Goal: Task Accomplishment & Management: Use online tool/utility

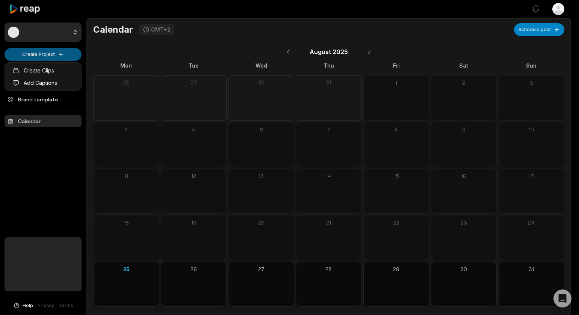
click at [42, 57] on html "Create Project Home Projects Brand template Calendar Help Privacy Terms Open si…" at bounding box center [289, 157] width 579 height 315
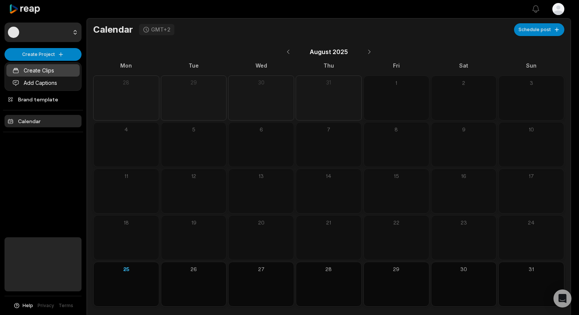
click at [41, 72] on link "Create Clips" at bounding box center [42, 70] width 73 height 12
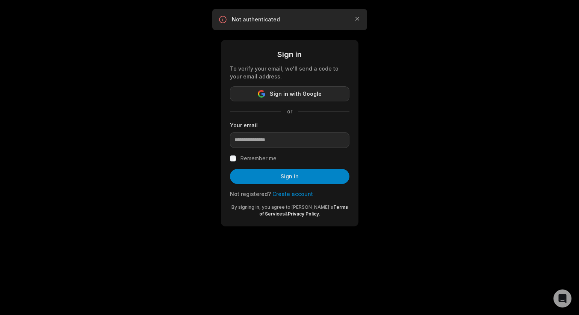
drag, startPoint x: 305, startPoint y: 93, endPoint x: 302, endPoint y: 89, distance: 5.3
click at [306, 93] on span "Sign in with Google" at bounding box center [296, 93] width 52 height 9
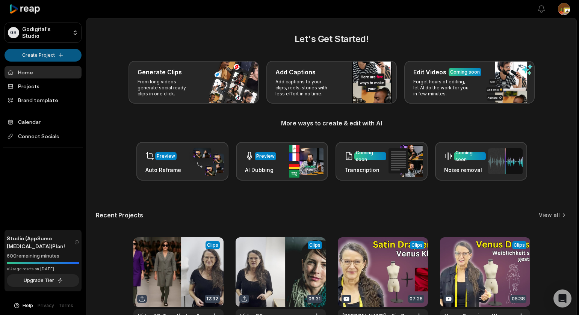
click at [46, 54] on html "GS Godigital's Studio Create Project Home Projects Brand template Calendar Conn…" at bounding box center [289, 157] width 579 height 315
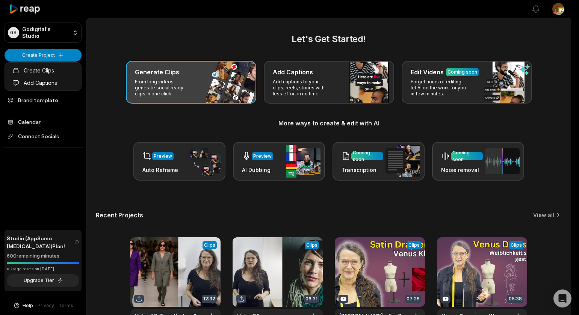
drag, startPoint x: 47, startPoint y: 58, endPoint x: 197, endPoint y: 80, distance: 152.1
click at [47, 58] on html "GS Godigital's Studio Create Project Home Projects Brand template Calendar Conn…" at bounding box center [289, 157] width 579 height 315
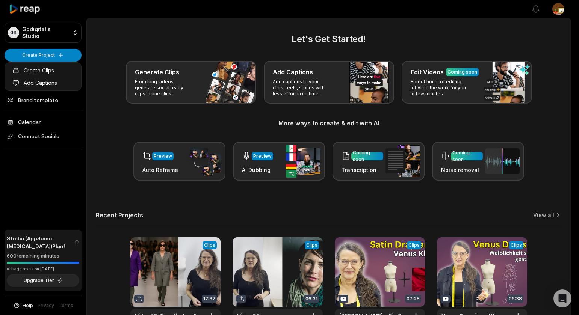
click at [36, 55] on html "GS Godigital's Studio Create Project Home Projects Brand template Calendar Conn…" at bounding box center [289, 157] width 579 height 315
click at [38, 73] on link "Create Clips" at bounding box center [42, 70] width 73 height 12
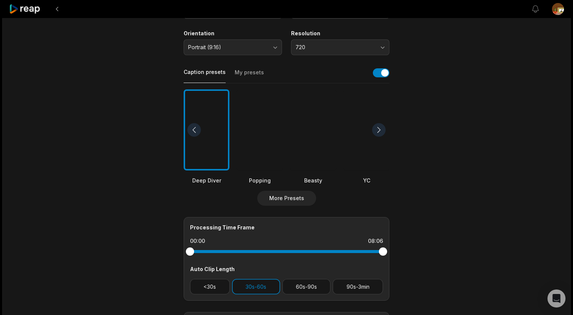
scroll to position [131, 0]
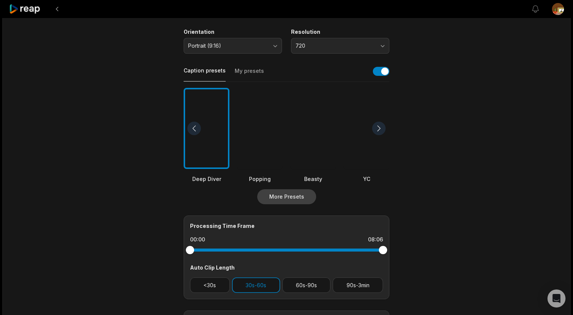
click at [297, 198] on button "More Presets" at bounding box center [286, 196] width 59 height 15
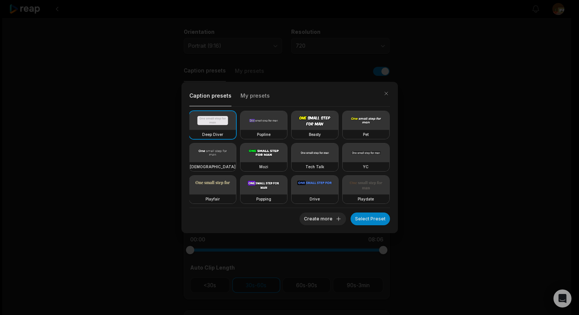
click at [262, 98] on button "My presets" at bounding box center [254, 98] width 29 height 16
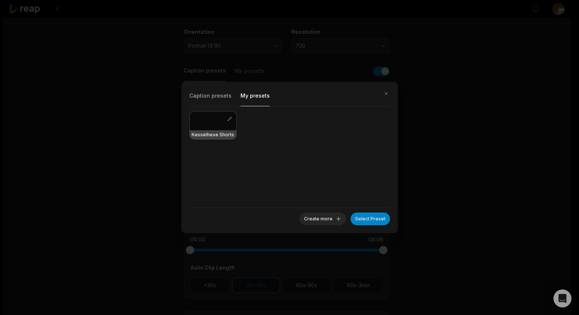
click at [205, 126] on div at bounding box center [213, 121] width 47 height 19
click at [372, 220] on button "Select Preset" at bounding box center [369, 219] width 39 height 13
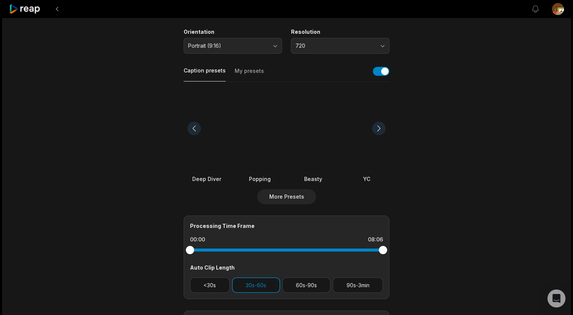
scroll to position [0, 0]
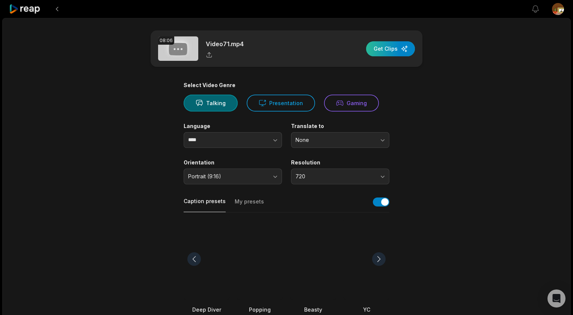
drag, startPoint x: 399, startPoint y: 48, endPoint x: 403, endPoint y: 50, distance: 5.0
click at [399, 48] on div "button" at bounding box center [390, 48] width 49 height 15
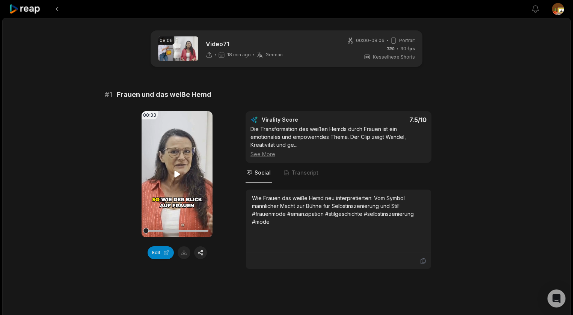
click at [181, 175] on icon at bounding box center [177, 174] width 9 height 9
click at [178, 174] on icon at bounding box center [177, 174] width 9 height 9
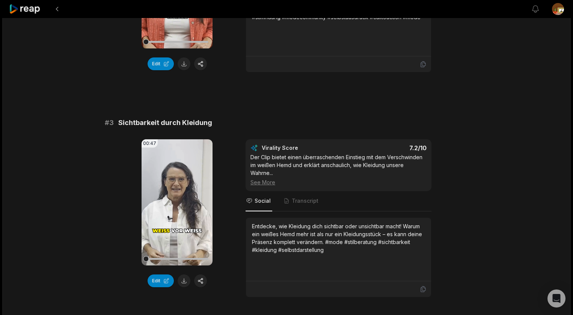
scroll to position [415, 0]
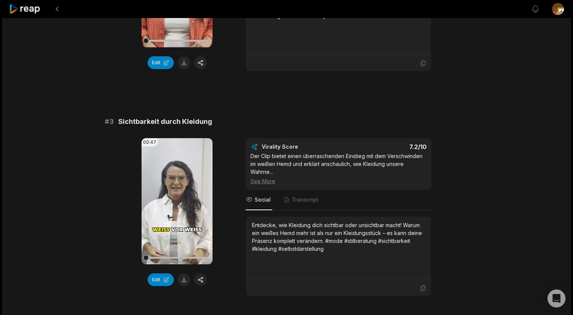
drag, startPoint x: 178, startPoint y: 202, endPoint x: 253, endPoint y: 170, distance: 80.8
click at [179, 202] on icon at bounding box center [177, 201] width 9 height 9
click at [175, 202] on icon at bounding box center [177, 201] width 9 height 9
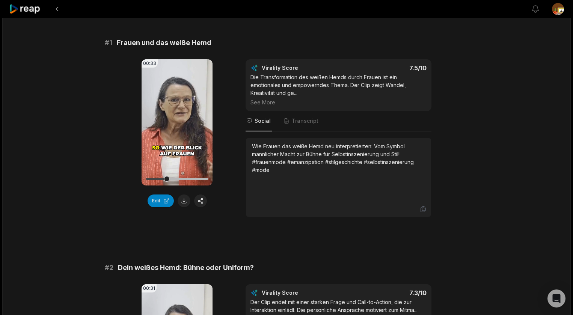
scroll to position [35, 0]
